Goal: Entertainment & Leisure: Consume media (video, audio)

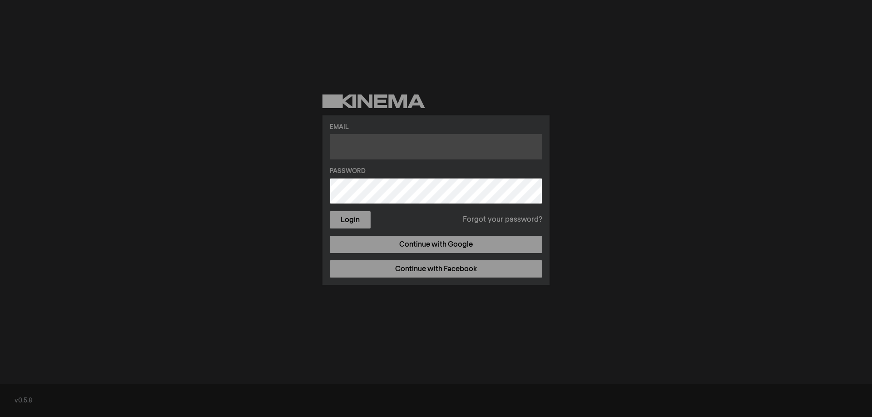
click at [407, 149] on input "text" at bounding box center [436, 146] width 213 height 25
type input "cortanddrew@gmail.com"
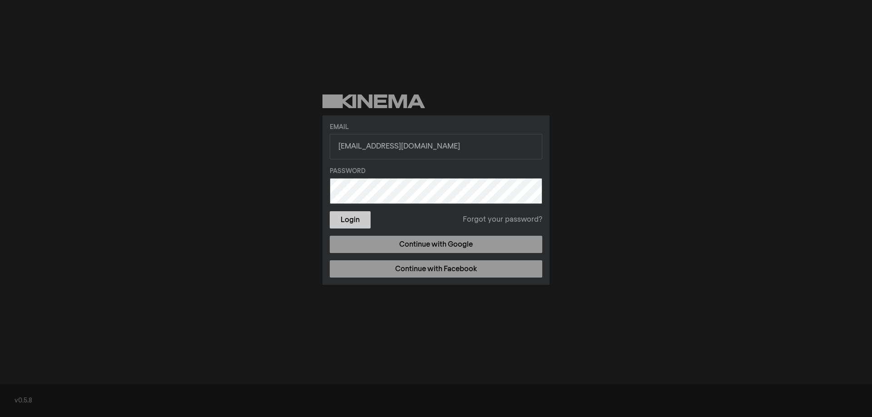
click at [353, 222] on button "Login" at bounding box center [350, 219] width 41 height 17
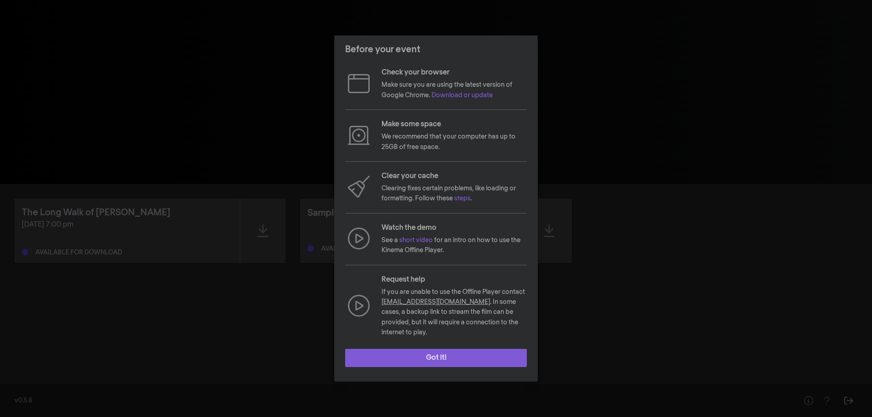
click at [417, 352] on button "Got it!" at bounding box center [436, 358] width 182 height 18
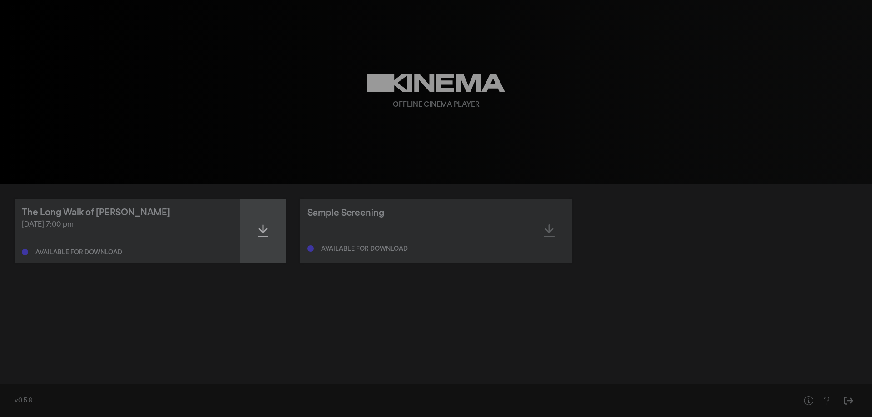
click at [263, 230] on icon at bounding box center [263, 230] width 11 height 13
drag, startPoint x: 219, startPoint y: 227, endPoint x: 174, endPoint y: 216, distance: 46.2
click at [216, 225] on div "[DATE] 7:00 pm" at bounding box center [127, 224] width 211 height 11
click at [139, 221] on div "[DATE] 7:00 pm" at bounding box center [127, 224] width 211 height 11
click at [130, 210] on div "The Long Walk of [PERSON_NAME]" at bounding box center [96, 213] width 149 height 14
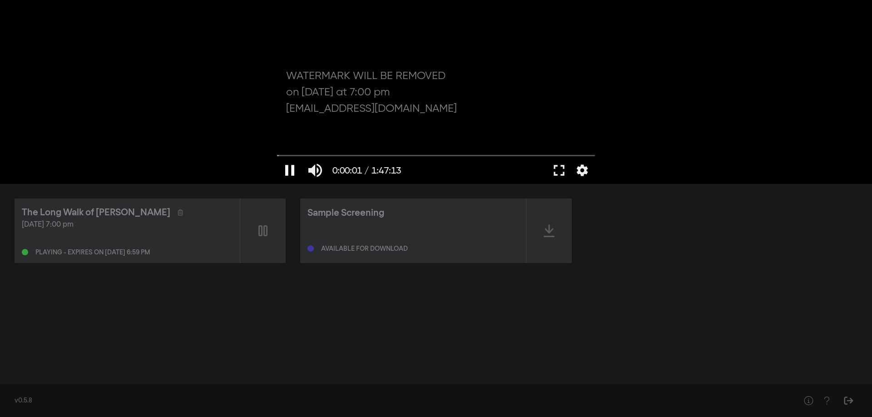
click at [287, 174] on button "pause" at bounding box center [289, 170] width 25 height 27
type input "1.665894"
click at [845, 400] on icon "Sign Out" at bounding box center [848, 400] width 11 height 9
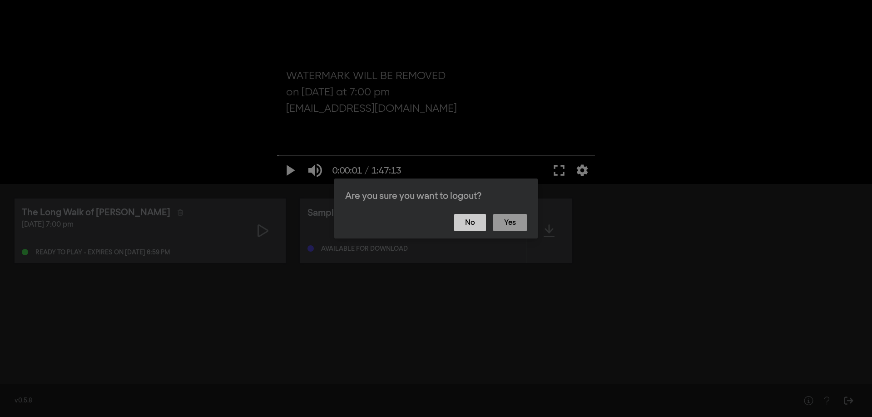
click at [468, 217] on button "No" at bounding box center [470, 222] width 32 height 17
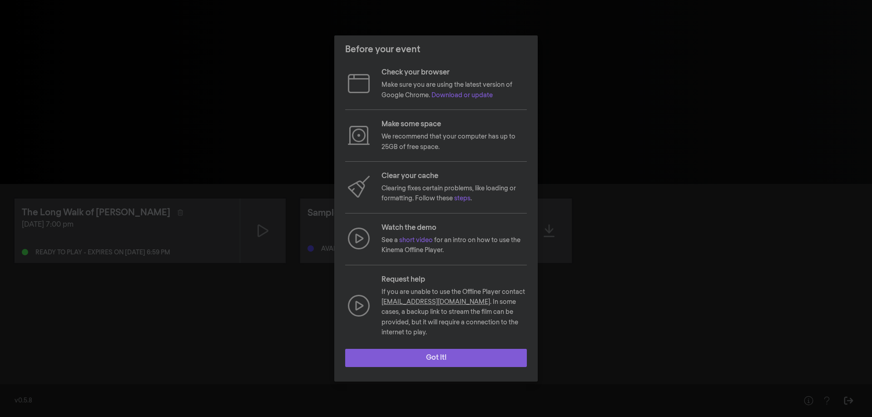
click at [415, 351] on button "Got it!" at bounding box center [436, 358] width 182 height 18
